Goal: Find specific page/section: Find specific page/section

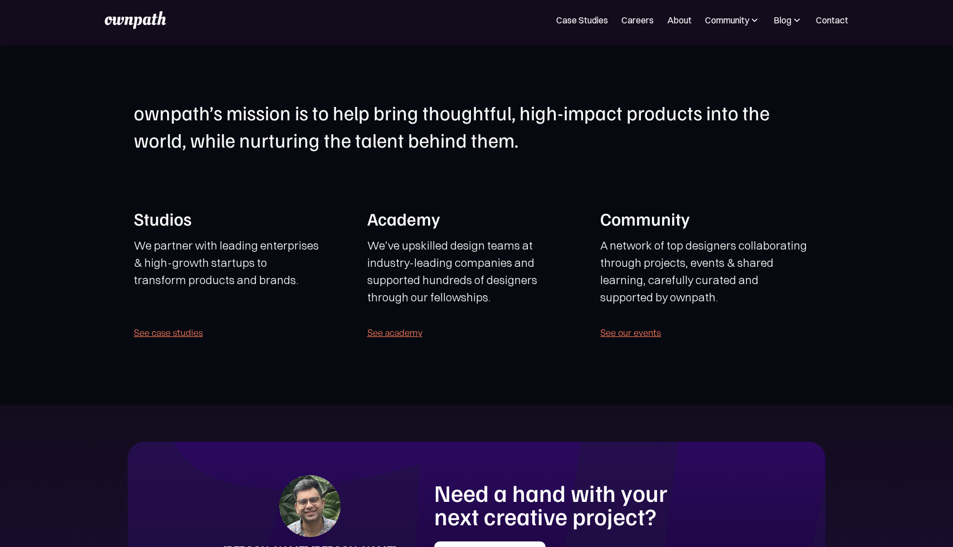
scroll to position [2260, 0]
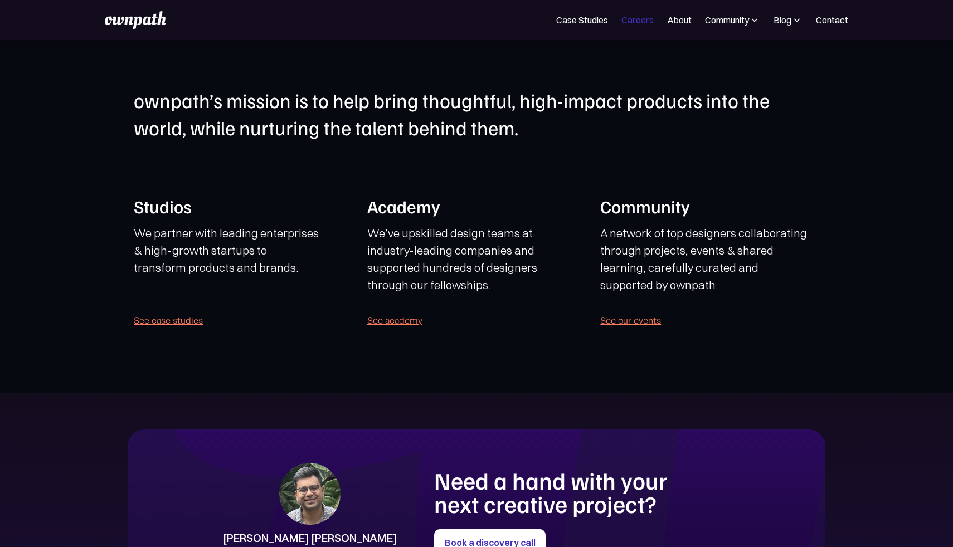
click at [651, 21] on link "Careers" at bounding box center [637, 19] width 32 height 13
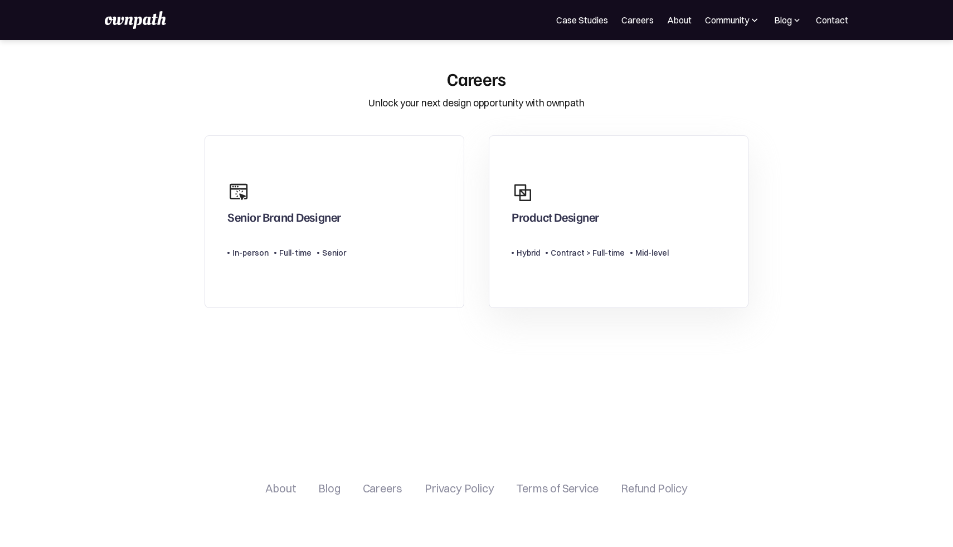
click at [599, 170] on link "Product Designer Type Level Hybrid Contract > Full-time Mid-level" at bounding box center [619, 221] width 260 height 173
